Goal: Information Seeking & Learning: Learn about a topic

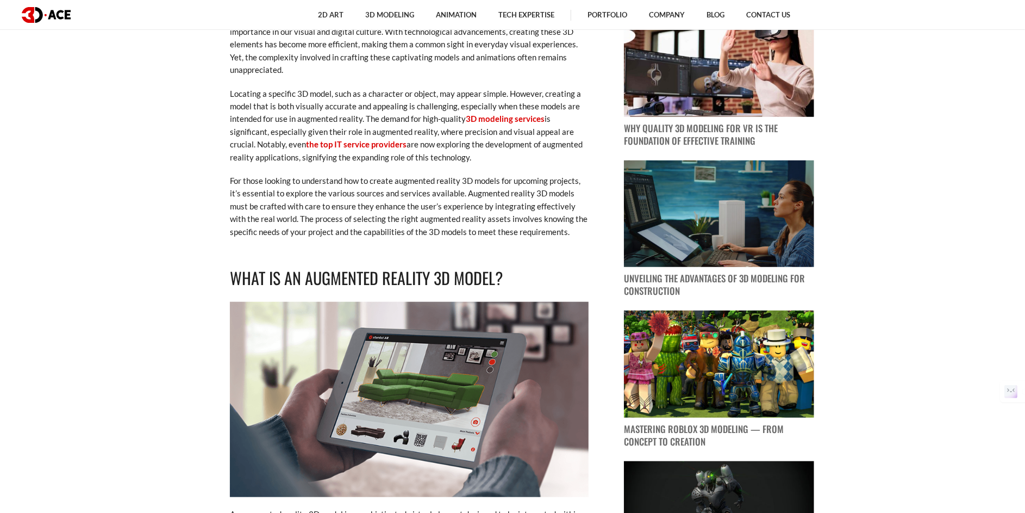
scroll to position [543, 0]
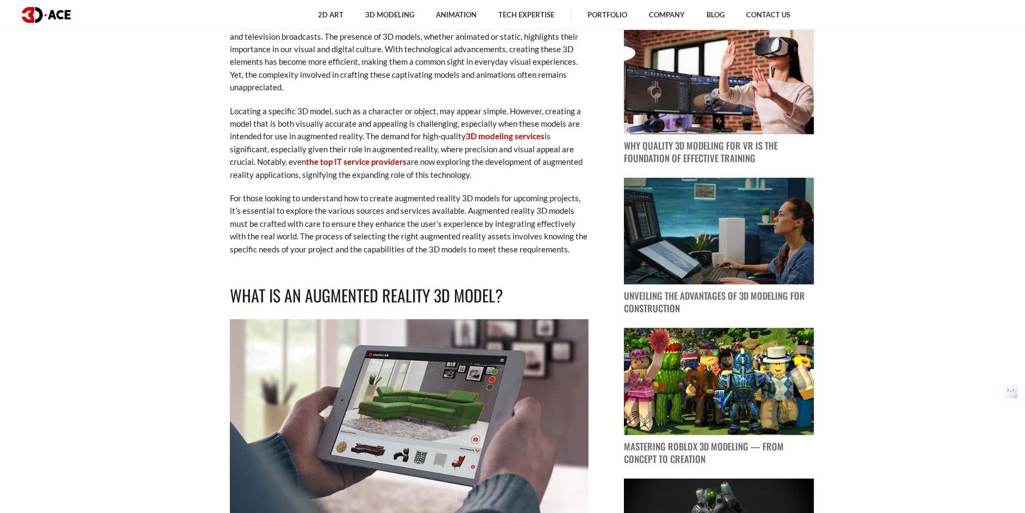
click at [453, 383] on img at bounding box center [409, 417] width 359 height 196
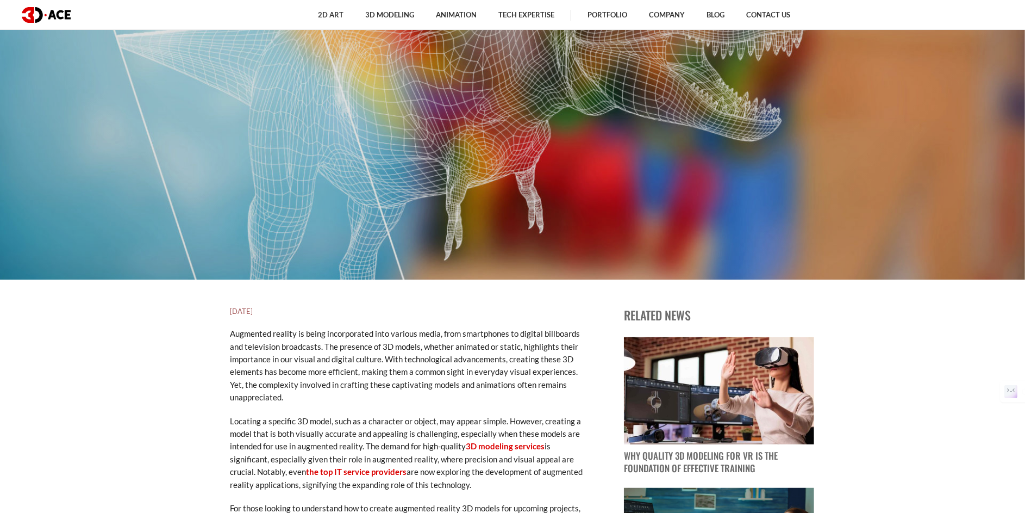
scroll to position [217, 0]
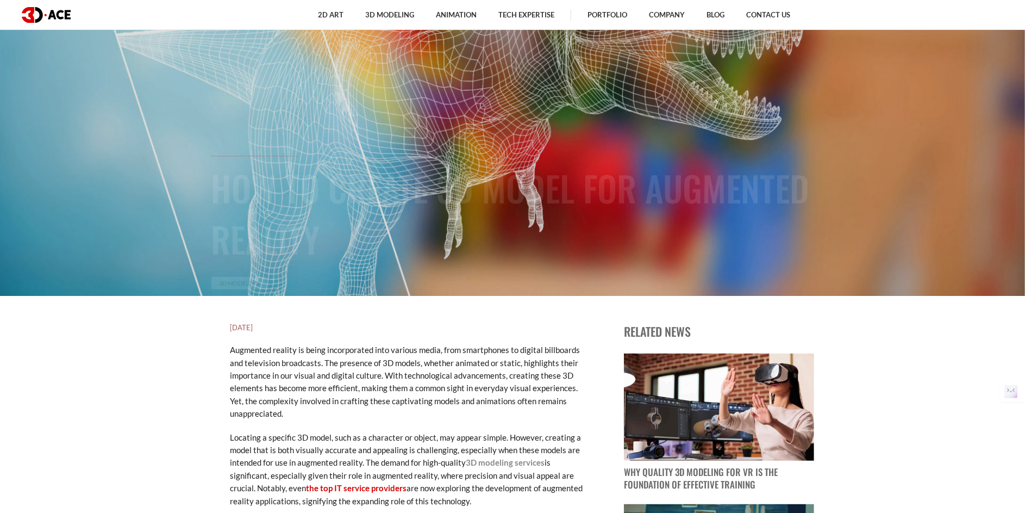
click at [502, 463] on link "3D modeling services" at bounding box center [505, 462] width 79 height 10
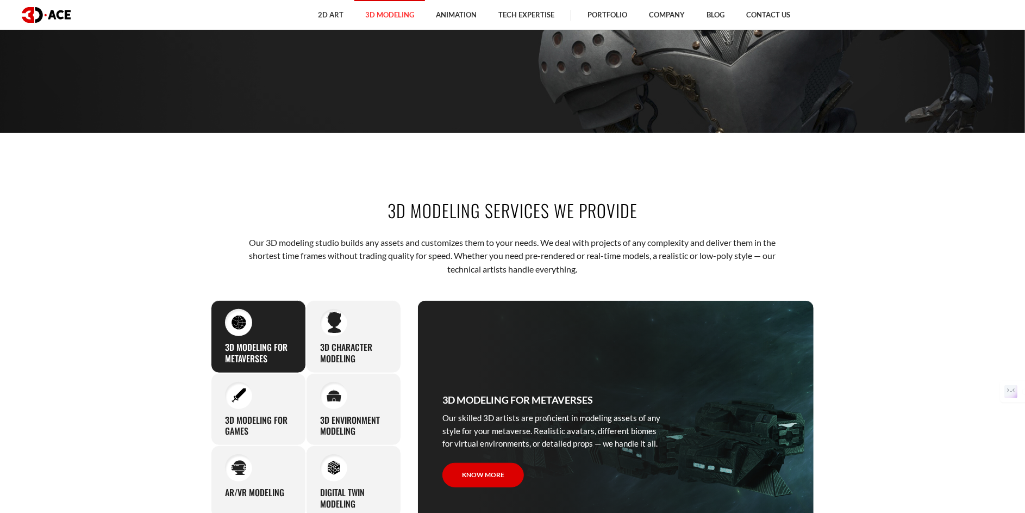
scroll to position [597, 0]
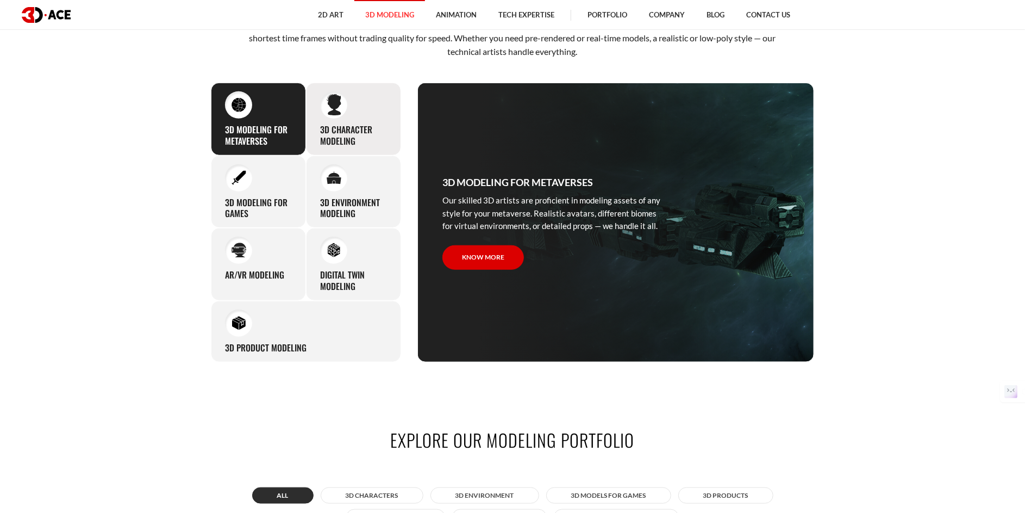
click at [339, 116] on div at bounding box center [333, 104] width 27 height 27
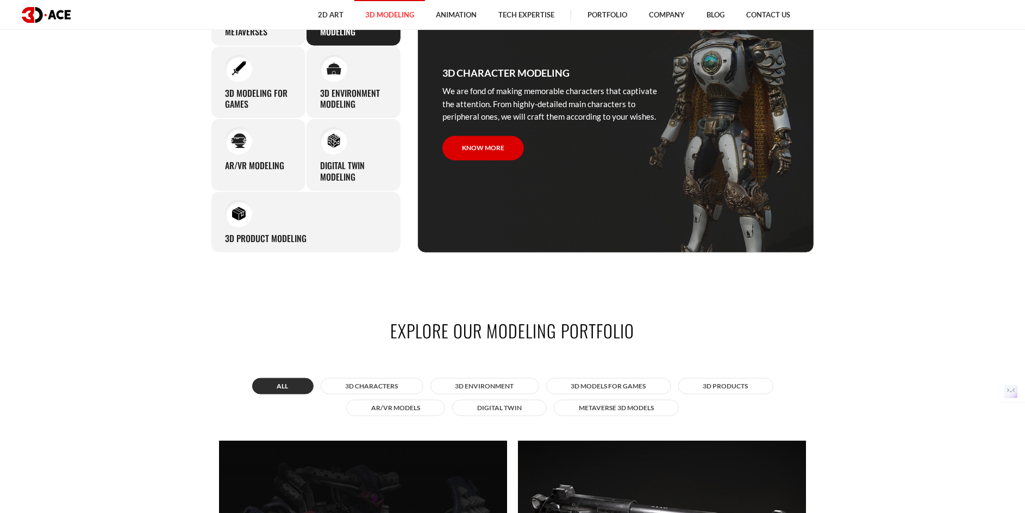
scroll to position [489, 0]
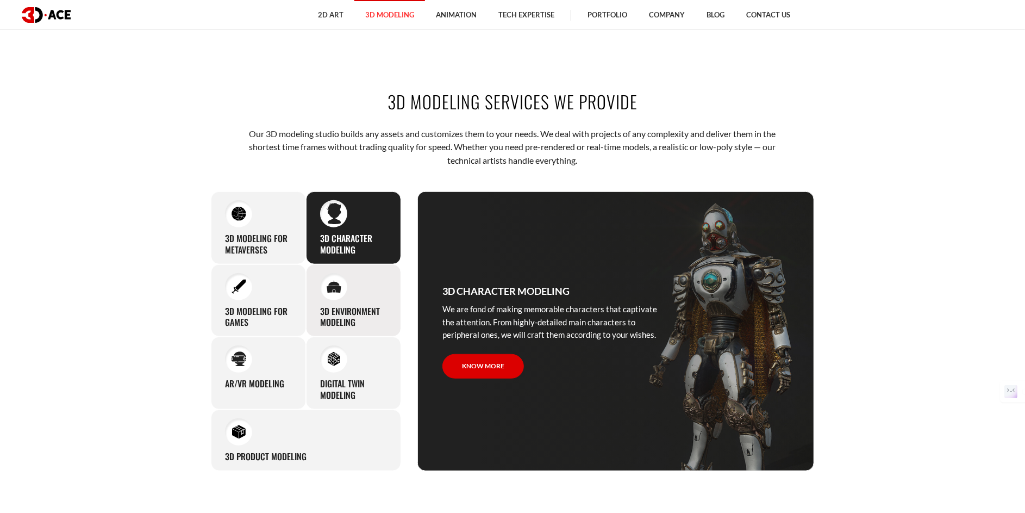
click at [354, 294] on div "3D environment modeling You can count on our profound experience of designing g…" at bounding box center [353, 300] width 95 height 73
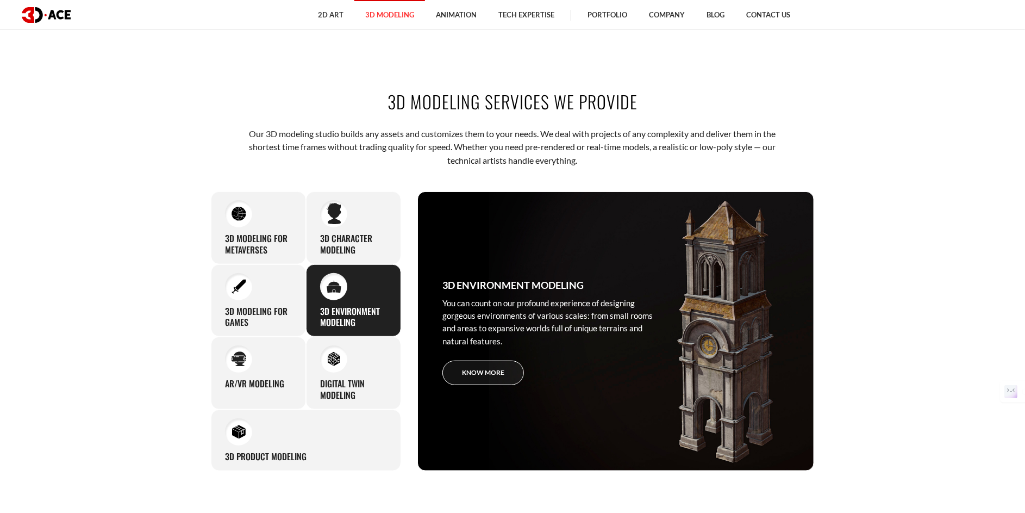
click at [491, 379] on link "Know more" at bounding box center [483, 372] width 82 height 24
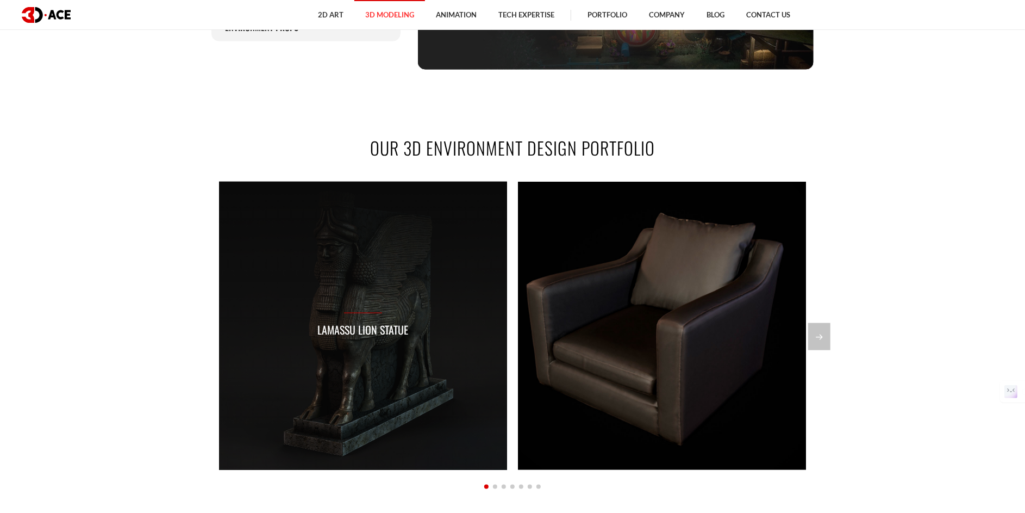
scroll to position [870, 0]
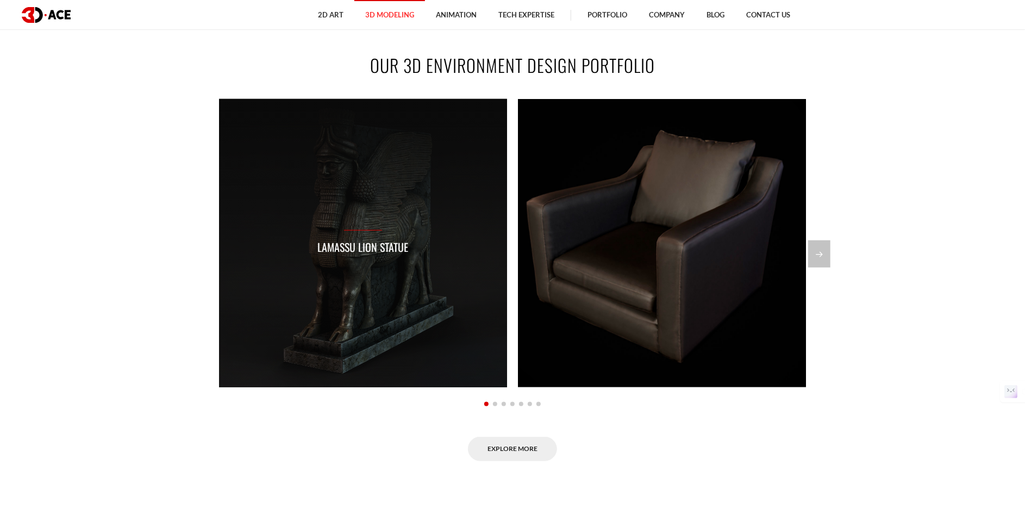
click at [403, 317] on div "Lamassu lion statue" at bounding box center [363, 243] width 288 height 288
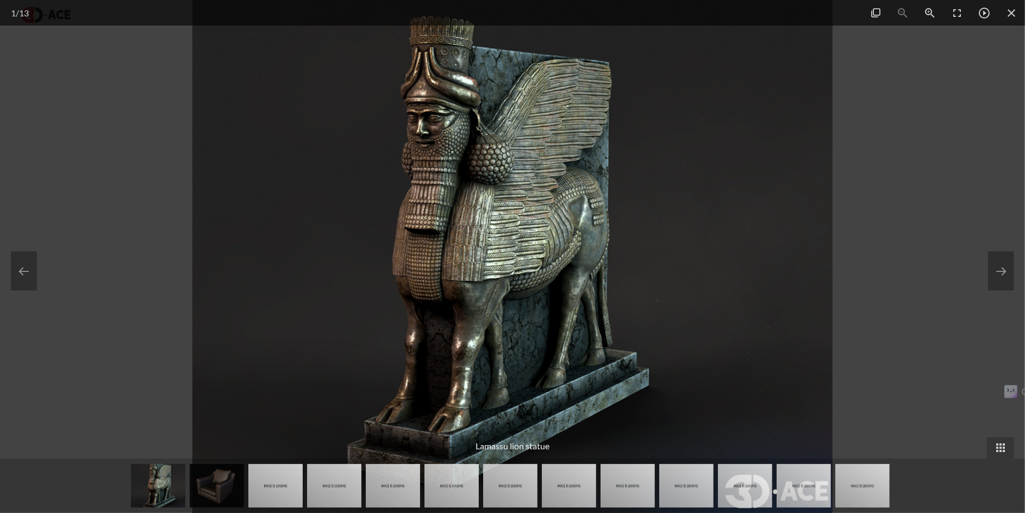
scroll to position [978, 0]
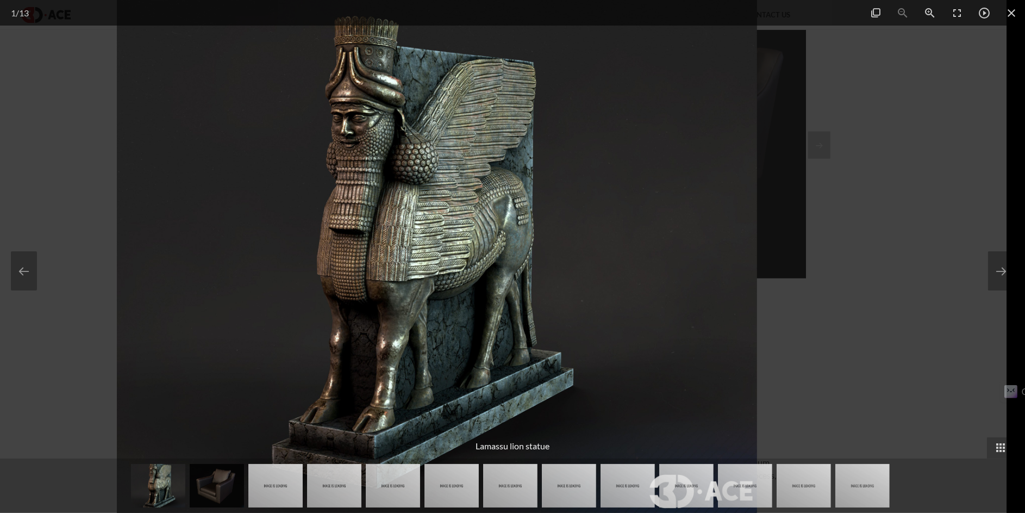
drag, startPoint x: 523, startPoint y: 284, endPoint x: 470, endPoint y: 287, distance: 53.4
click at [470, 287] on img at bounding box center [437, 256] width 641 height 513
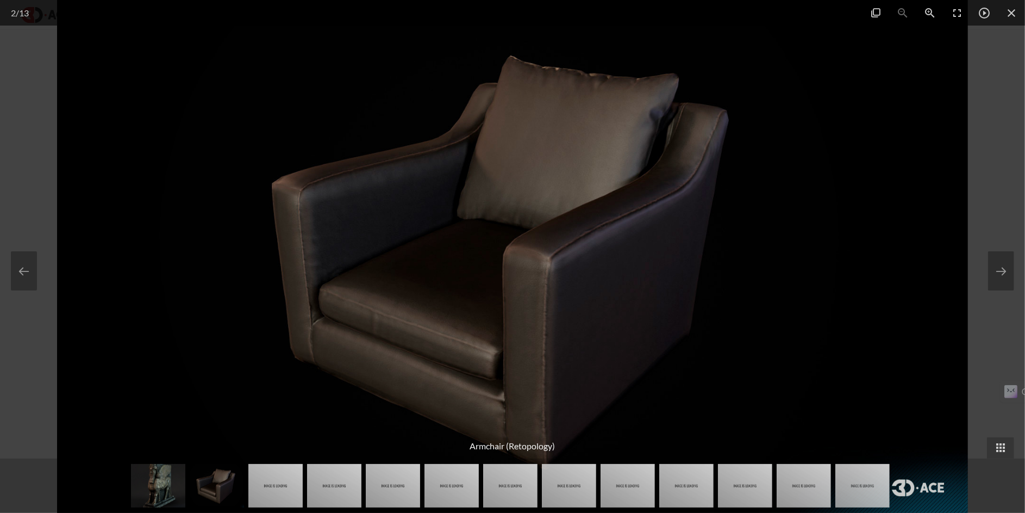
drag, startPoint x: 452, startPoint y: 279, endPoint x: 386, endPoint y: 279, distance: 66.3
click at [427, 279] on img at bounding box center [512, 256] width 911 height 513
drag, startPoint x: 784, startPoint y: 136, endPoint x: 601, endPoint y: 136, distance: 182.6
click at [603, 136] on img at bounding box center [512, 256] width 911 height 513
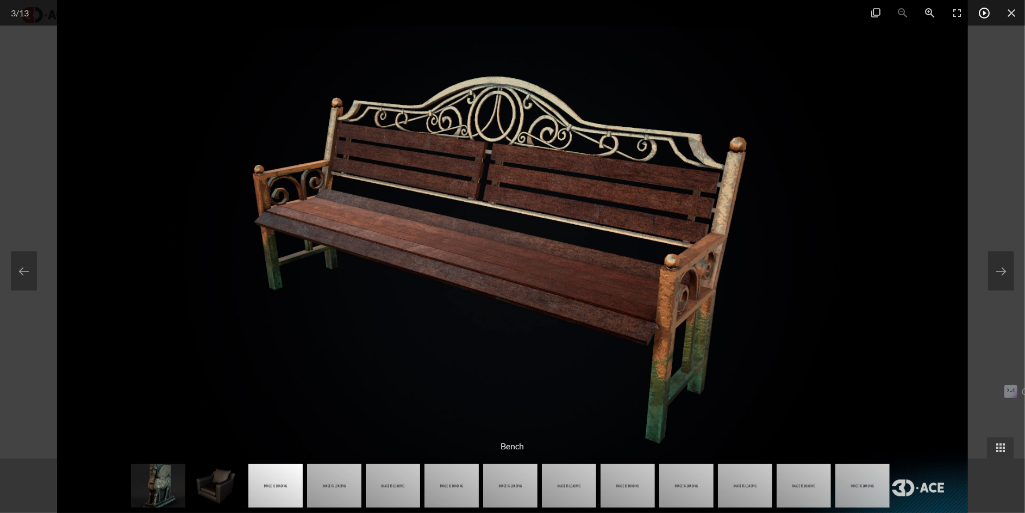
click at [982, 15] on span at bounding box center [984, 13] width 27 height 26
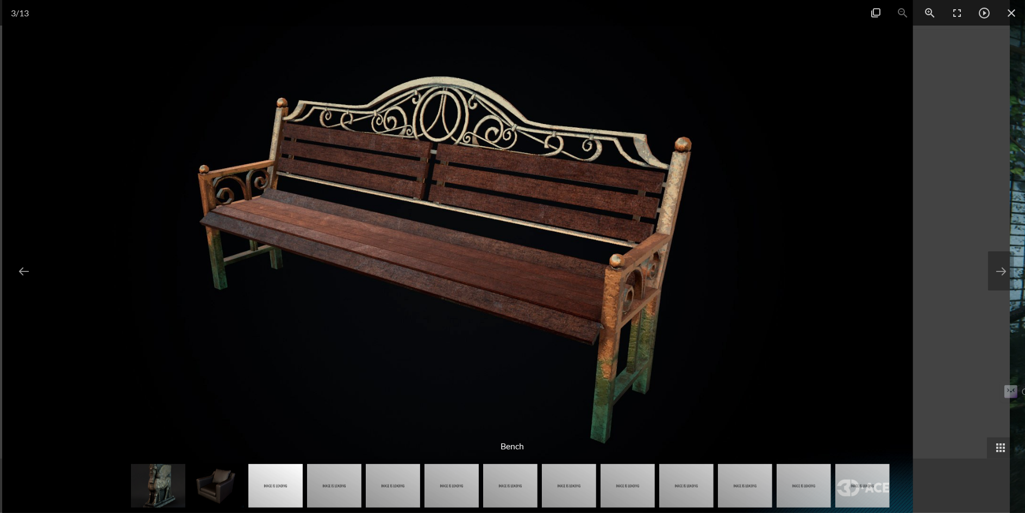
drag, startPoint x: 728, startPoint y: 204, endPoint x: 653, endPoint y: 204, distance: 75.0
click at [654, 204] on img at bounding box center [457, 256] width 911 height 513
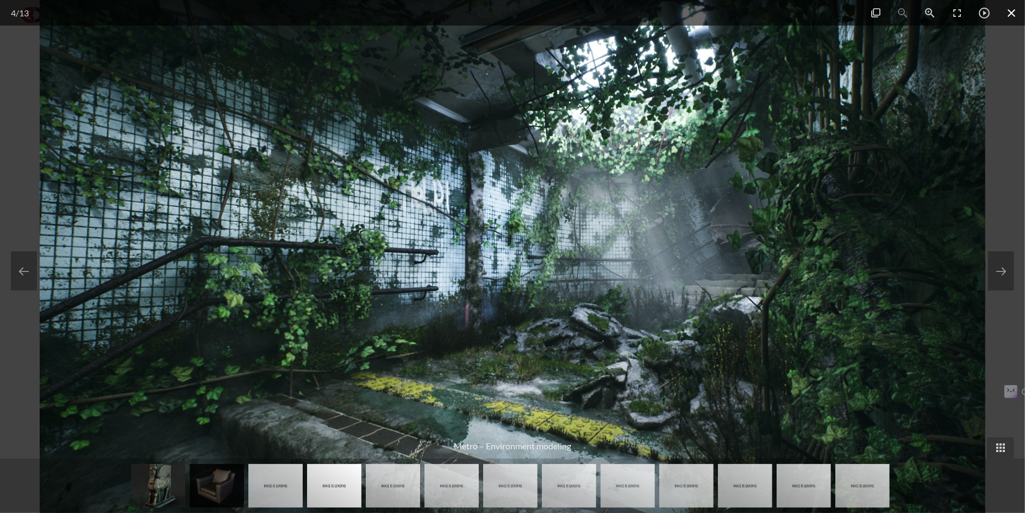
click at [1011, 13] on span at bounding box center [1011, 13] width 27 height 26
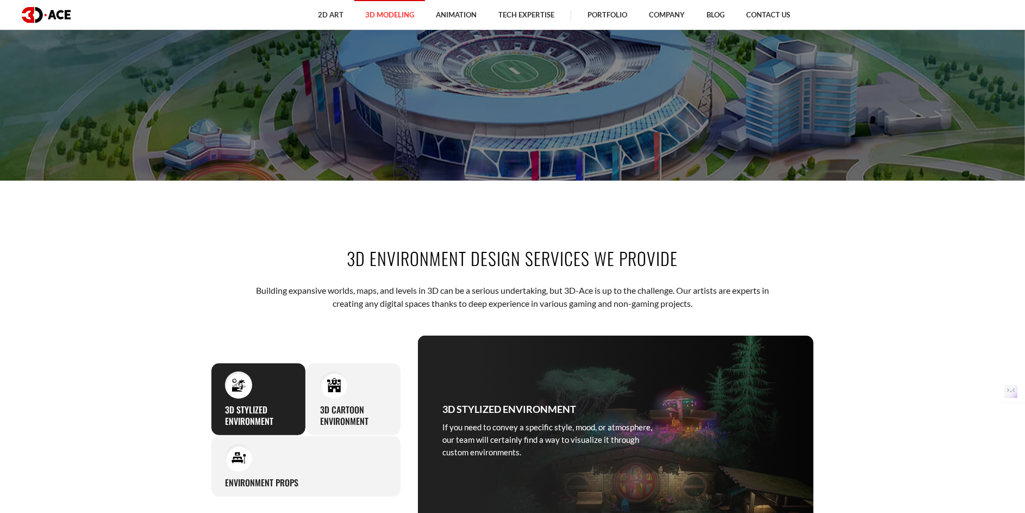
scroll to position [489, 0]
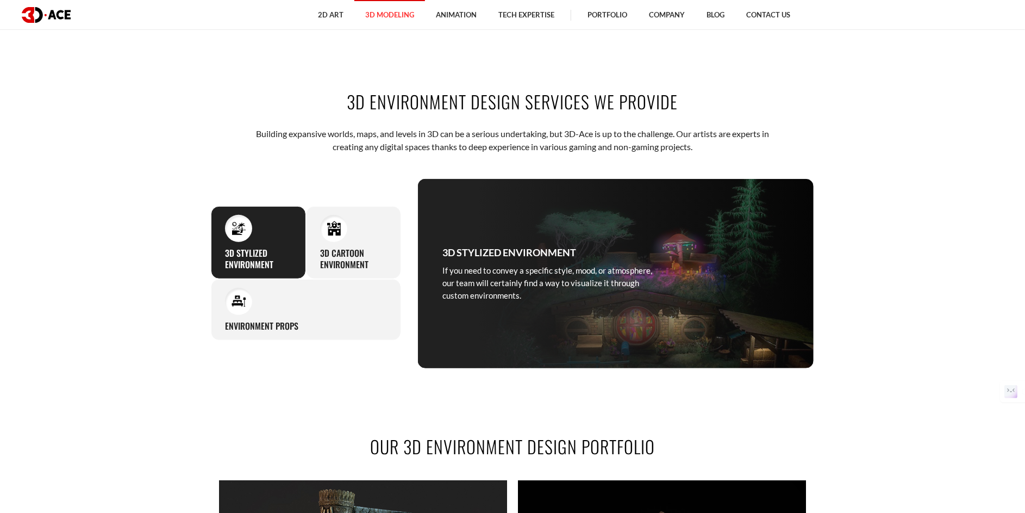
click at [527, 267] on p "If you need to convey a specific style, mood, or atmosphere, our team will cert…" at bounding box center [553, 283] width 223 height 38
click at [369, 236] on div "3D Cartoon Environment Our 3D artists model outdoor and indoor cartoon environm…" at bounding box center [353, 242] width 95 height 73
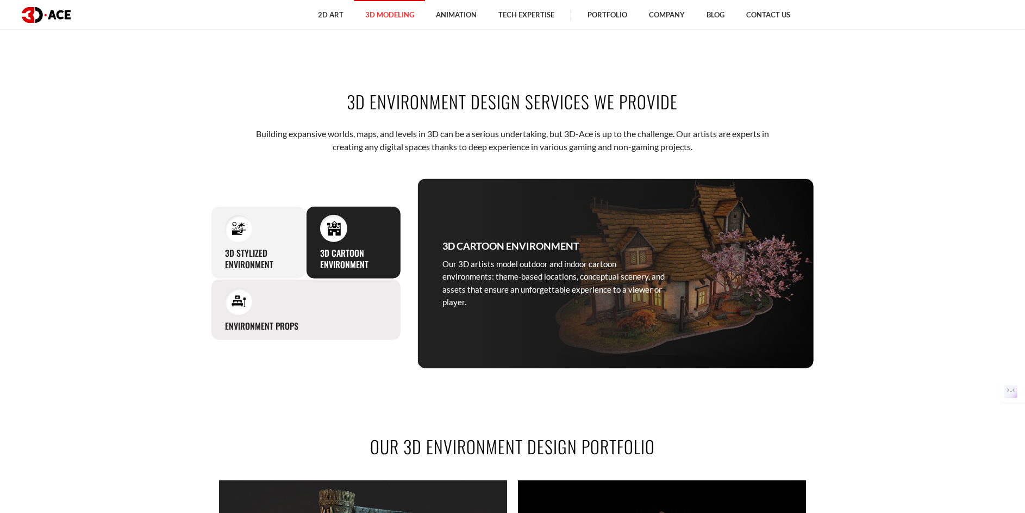
click at [280, 309] on div "Environment props Setting a stage for your 3D environment, our modeling artists…" at bounding box center [306, 309] width 190 height 61
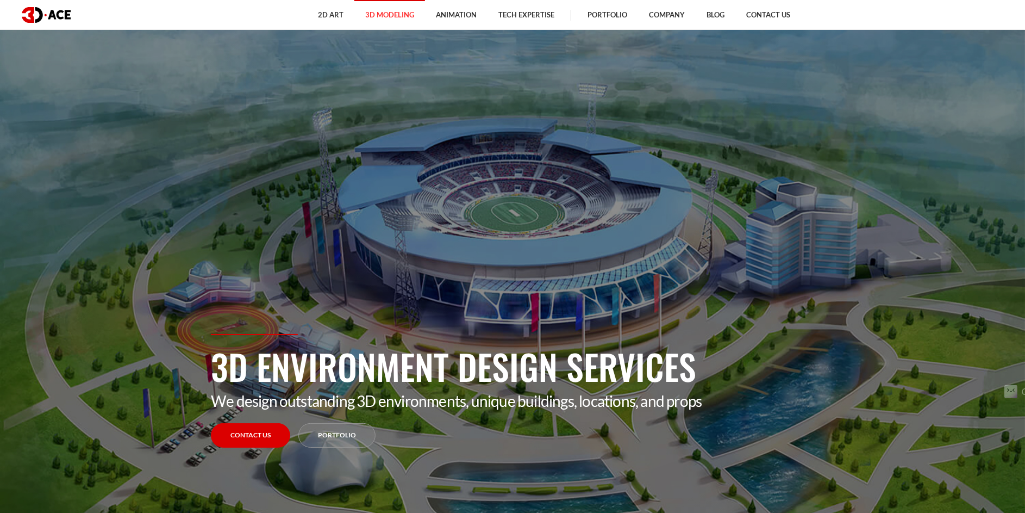
scroll to position [0, 0]
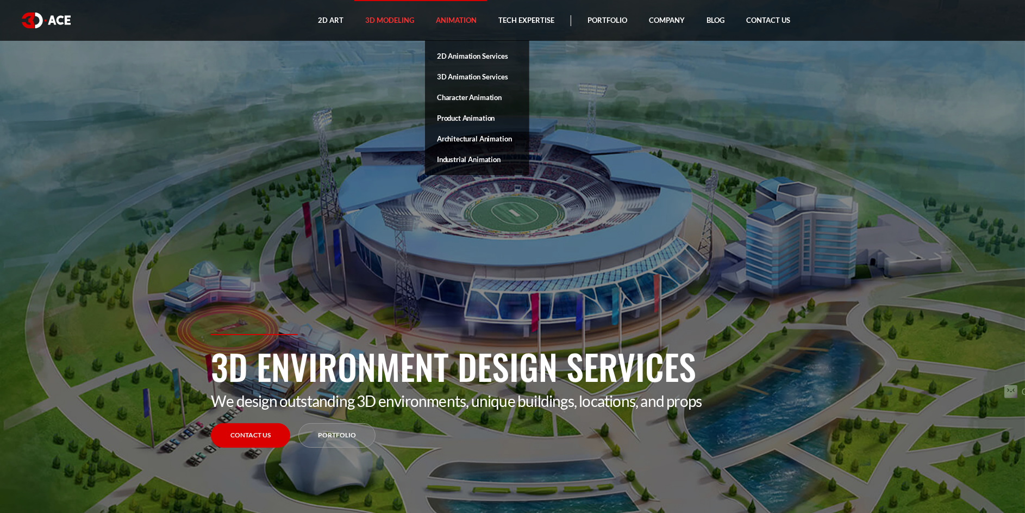
click at [459, 21] on link "Animation" at bounding box center [456, 20] width 63 height 41
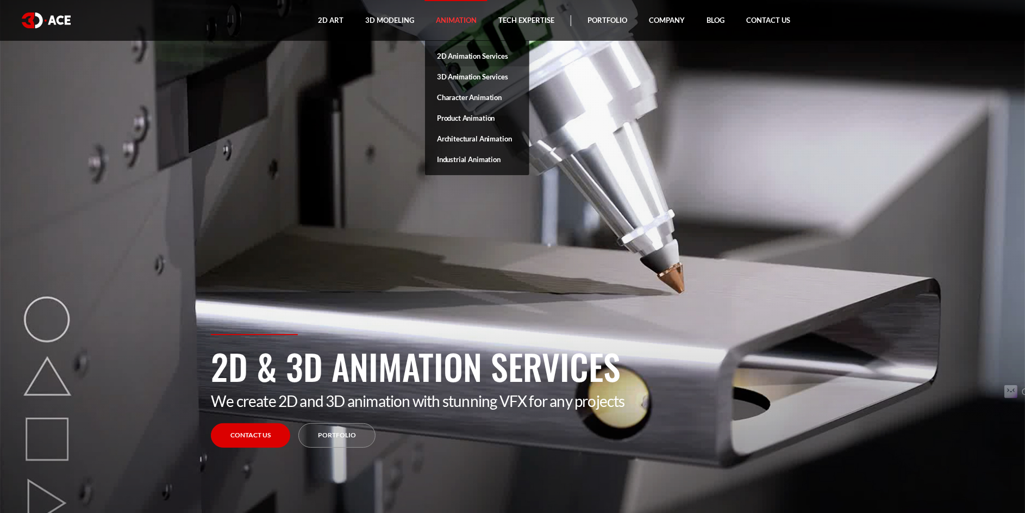
click at [461, 55] on link "2D Animation Services" at bounding box center [477, 56] width 104 height 21
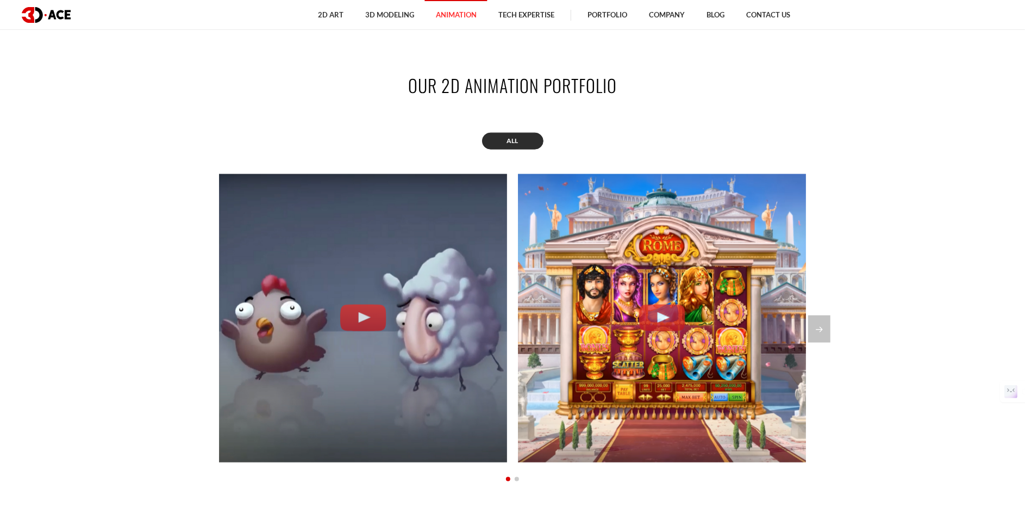
scroll to position [1087, 0]
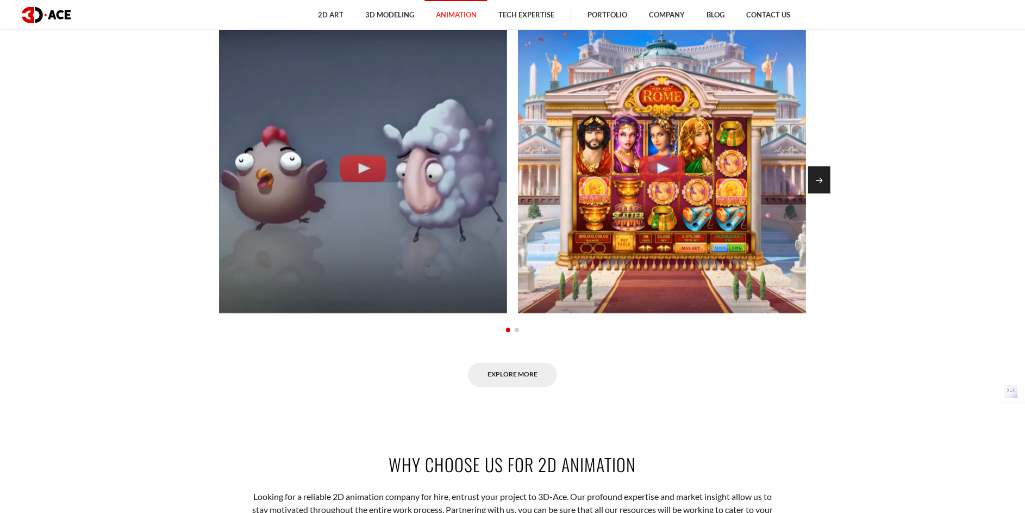
click at [818, 182] on div "Next slide" at bounding box center [819, 179] width 22 height 27
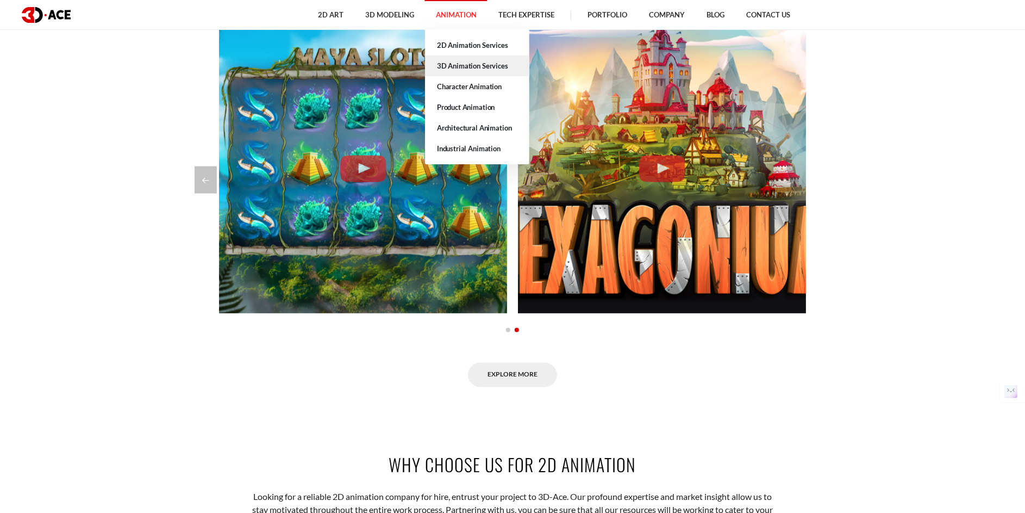
click at [468, 64] on link "3D Animation Services" at bounding box center [477, 65] width 104 height 21
